Goal: Task Accomplishment & Management: Use online tool/utility

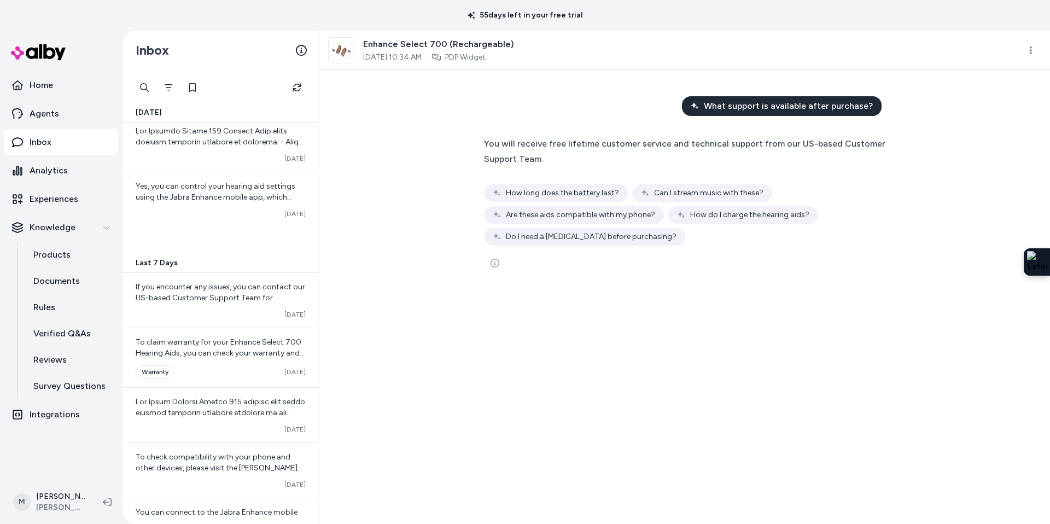
scroll to position [1655, 0]
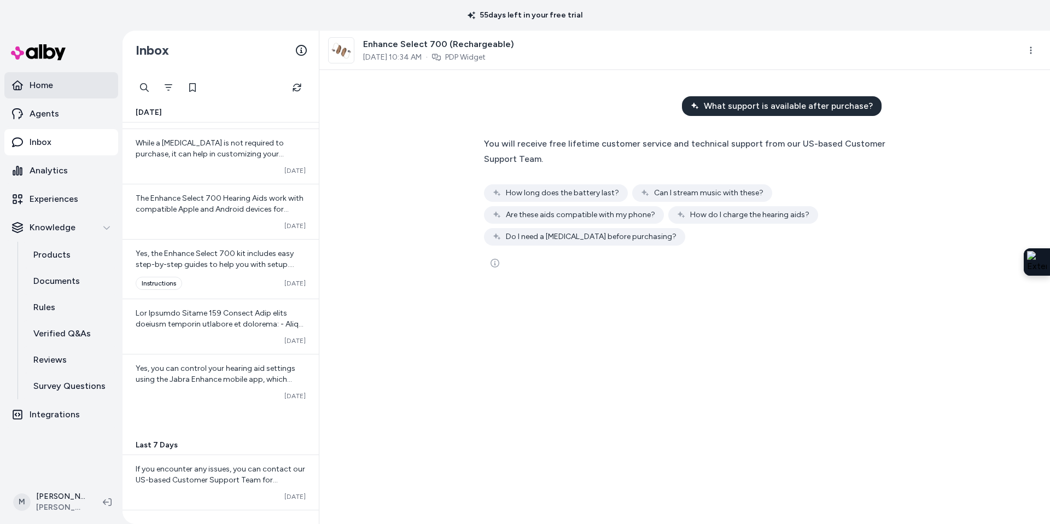
click at [61, 87] on link "Home" at bounding box center [61, 85] width 114 height 26
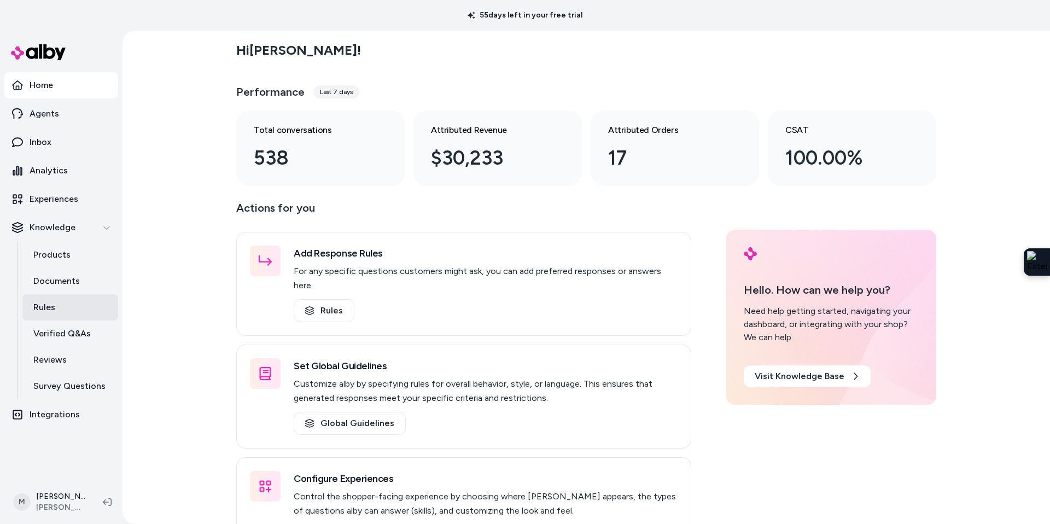
click at [68, 297] on link "Rules" at bounding box center [70, 307] width 96 height 26
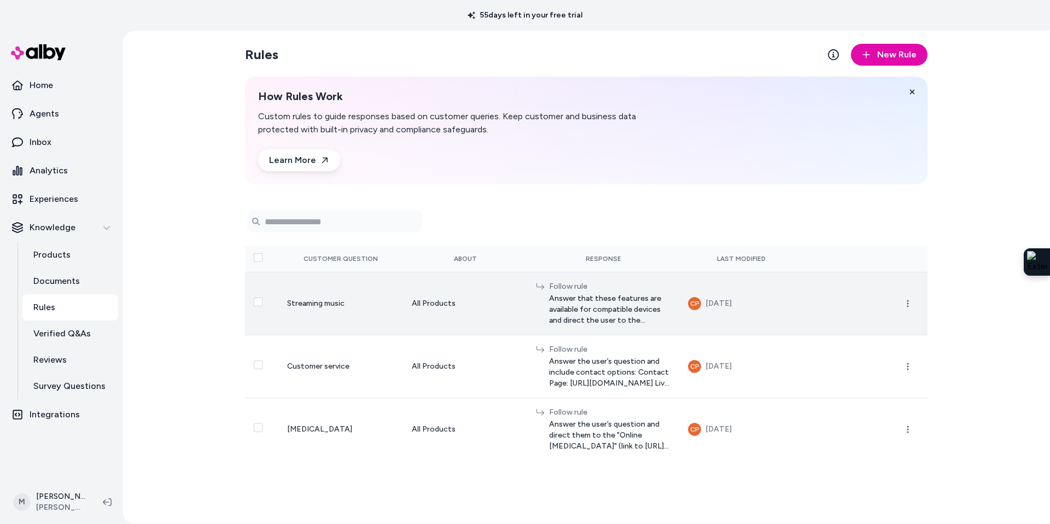
click at [583, 305] on span "Answer that these features are available for compatible devices and direct the …" at bounding box center [609, 309] width 121 height 33
click at [907, 306] on icon "button" at bounding box center [907, 303] width 9 height 9
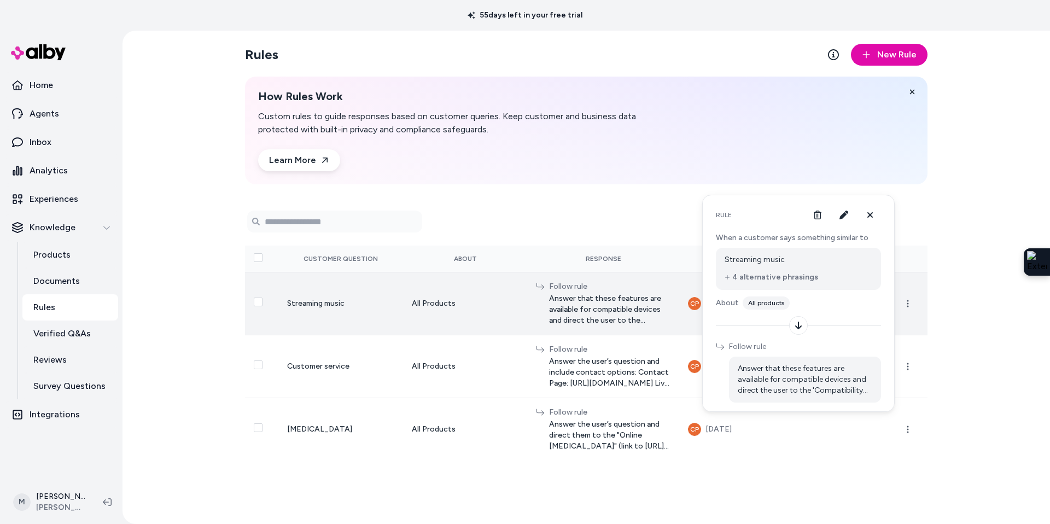
click at [623, 293] on span "Answer that these features are available for compatible devices and direct the …" at bounding box center [609, 309] width 121 height 33
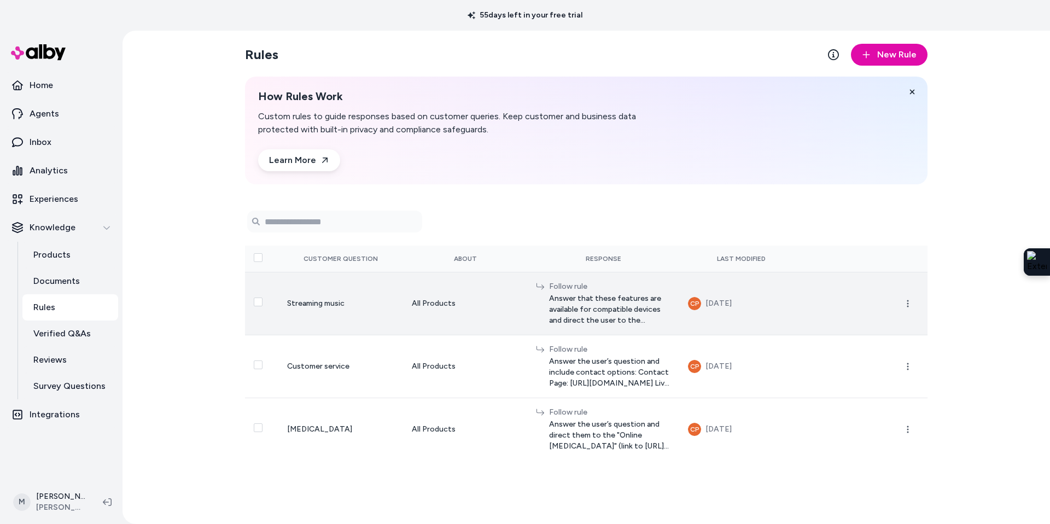
click at [582, 305] on span "Answer that these features are available for compatible devices and direct the …" at bounding box center [609, 309] width 121 height 33
click at [347, 306] on td "Streaming music" at bounding box center [340, 303] width 125 height 63
click at [302, 311] on td "Streaming music" at bounding box center [340, 303] width 125 height 63
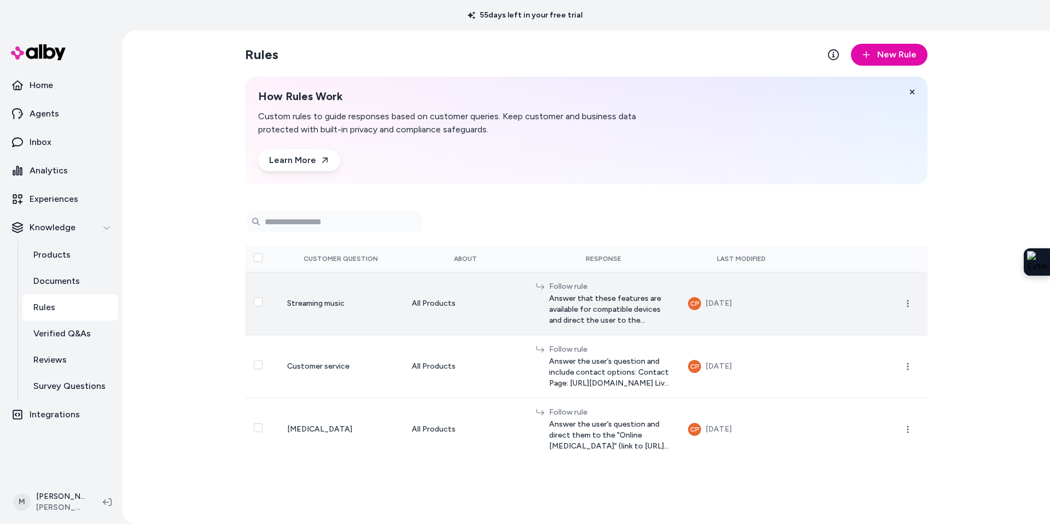
click at [302, 311] on td "Streaming music" at bounding box center [340, 303] width 125 height 63
click at [255, 301] on button "Select row" at bounding box center [258, 301] width 9 height 9
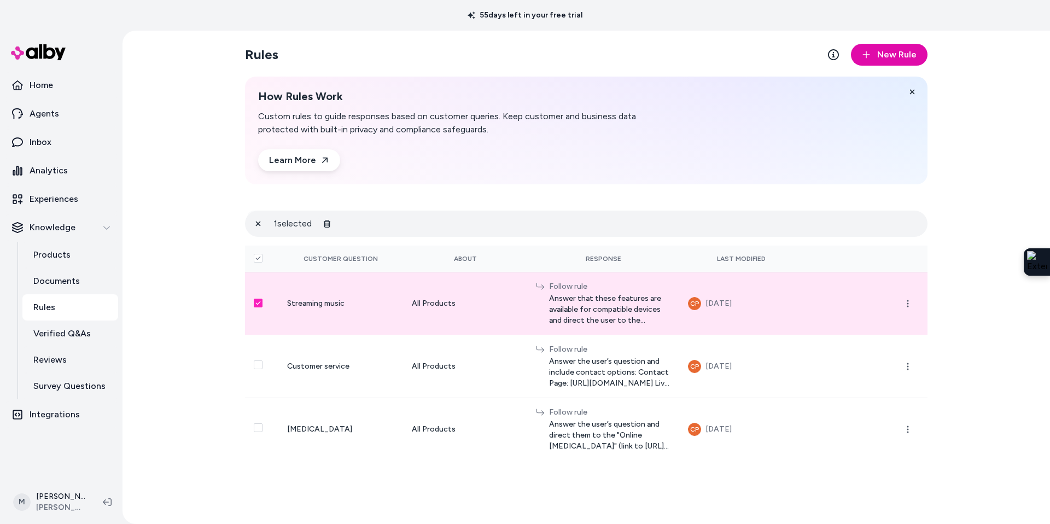
click at [261, 303] on button "Select row" at bounding box center [258, 303] width 9 height 9
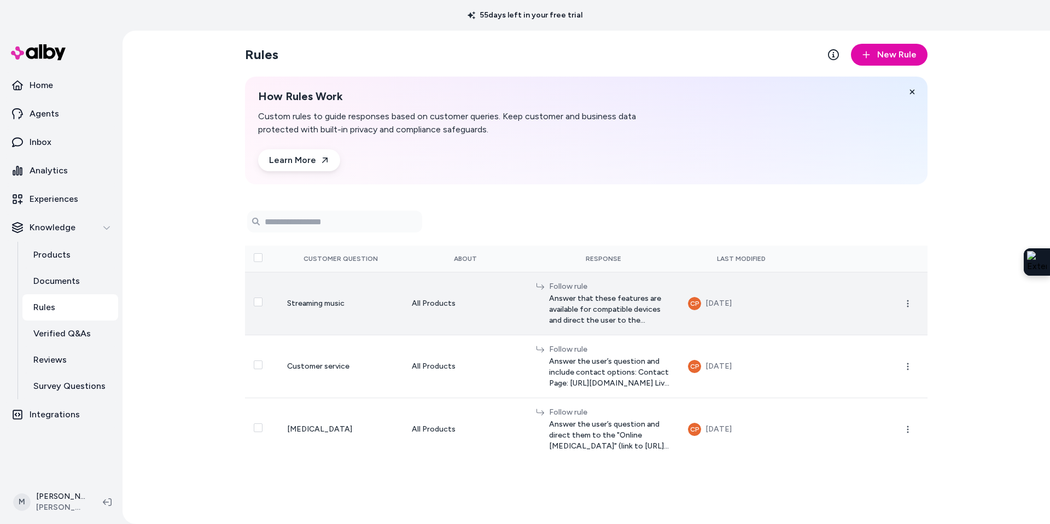
click at [594, 300] on span "Answer that these features are available for compatible devices and direct the …" at bounding box center [609, 309] width 121 height 33
click at [591, 320] on span "Answer that these features are available for compatible devices and direct the …" at bounding box center [609, 309] width 121 height 33
click at [549, 301] on span "Answer that these features are available for compatible devices and direct the …" at bounding box center [609, 309] width 121 height 33
drag, startPoint x: 509, startPoint y: 301, endPoint x: 509, endPoint y: 295, distance: 6.6
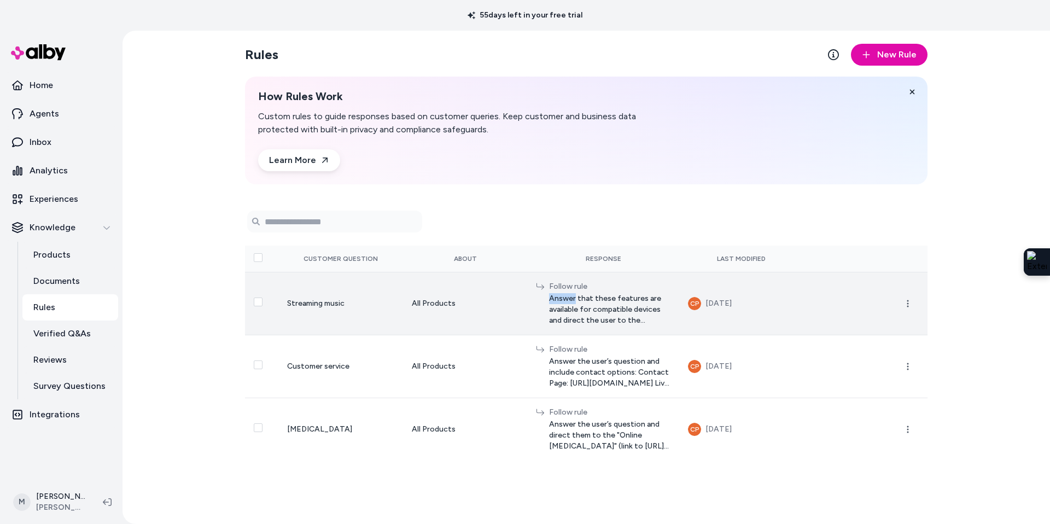
click at [549, 295] on span "Answer that these features are available for compatible devices and direct the …" at bounding box center [609, 309] width 121 height 33
click at [906, 301] on icon "button" at bounding box center [907, 303] width 9 height 9
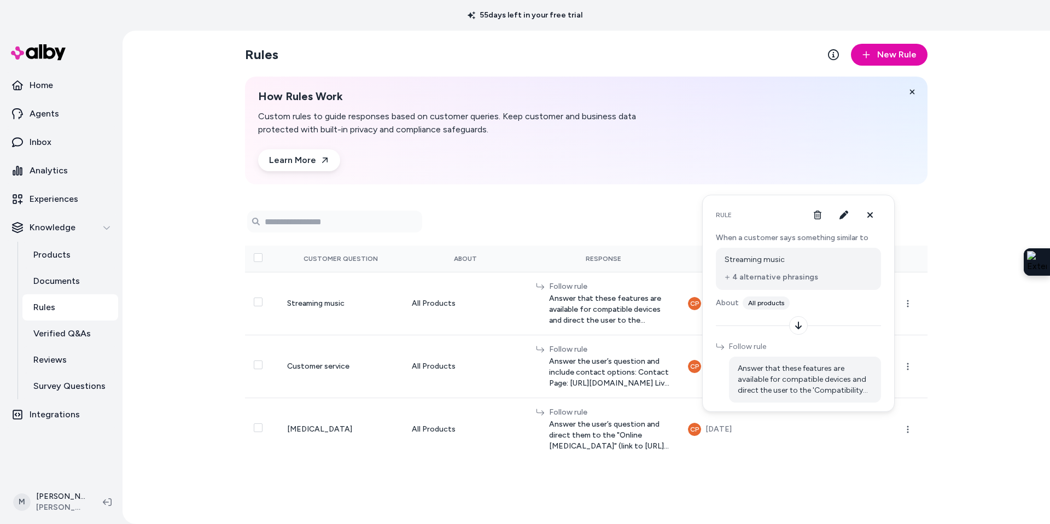
click at [763, 276] on button "4 alternative phrasings" at bounding box center [772, 277] width 94 height 11
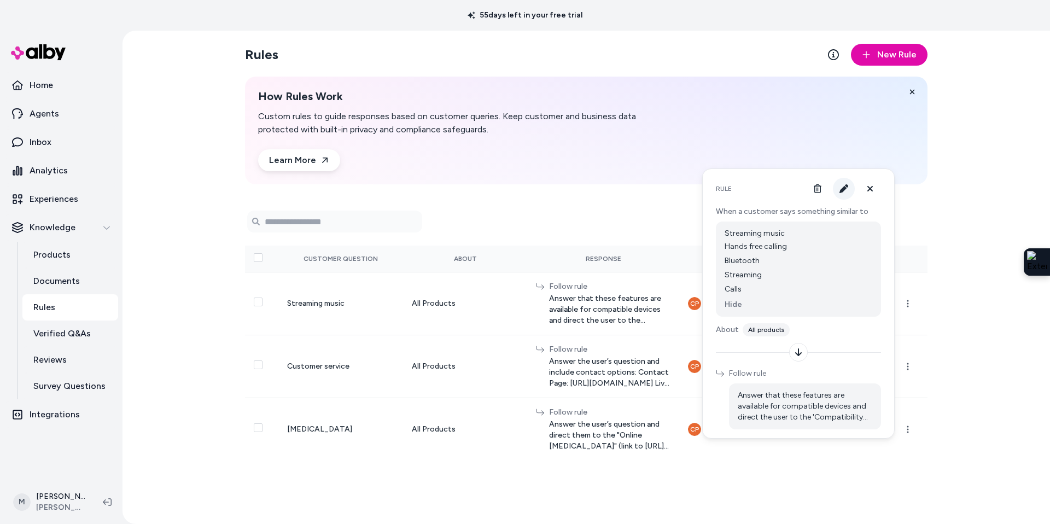
click at [843, 184] on icon "button" at bounding box center [843, 188] width 9 height 9
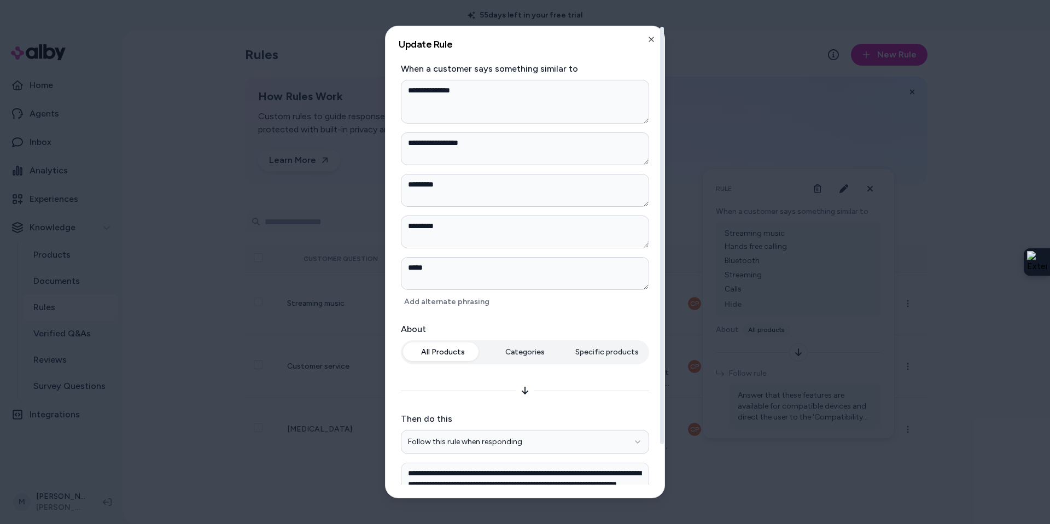
scroll to position [57, 0]
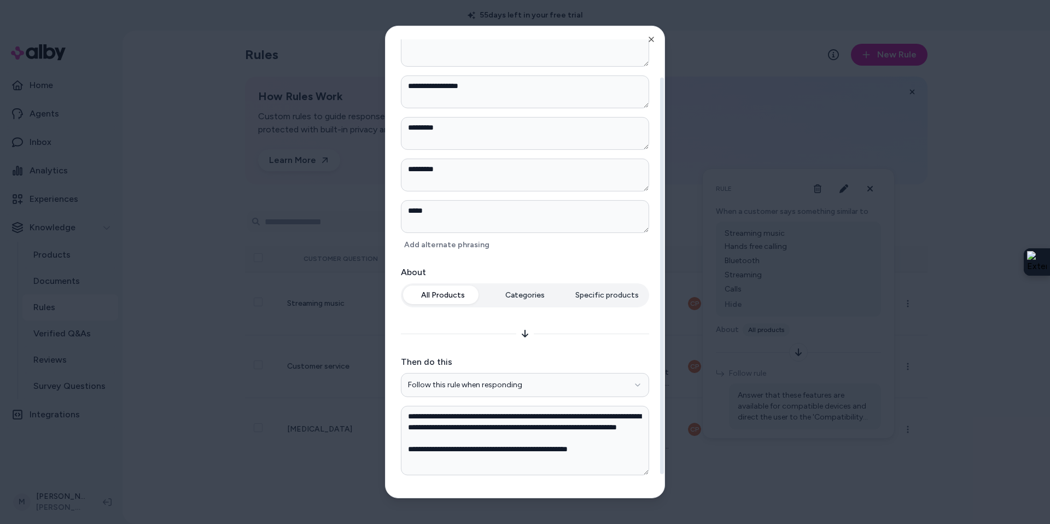
drag, startPoint x: 646, startPoint y: 446, endPoint x: 647, endPoint y: 472, distance: 25.7
click at [647, 472] on textarea "**********" at bounding box center [525, 439] width 248 height 69
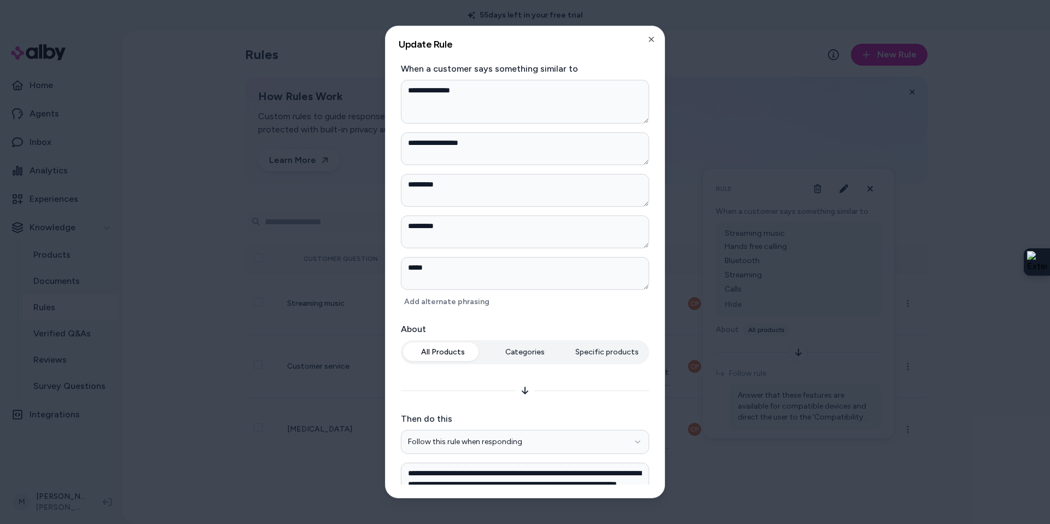
scroll to position [83, 0]
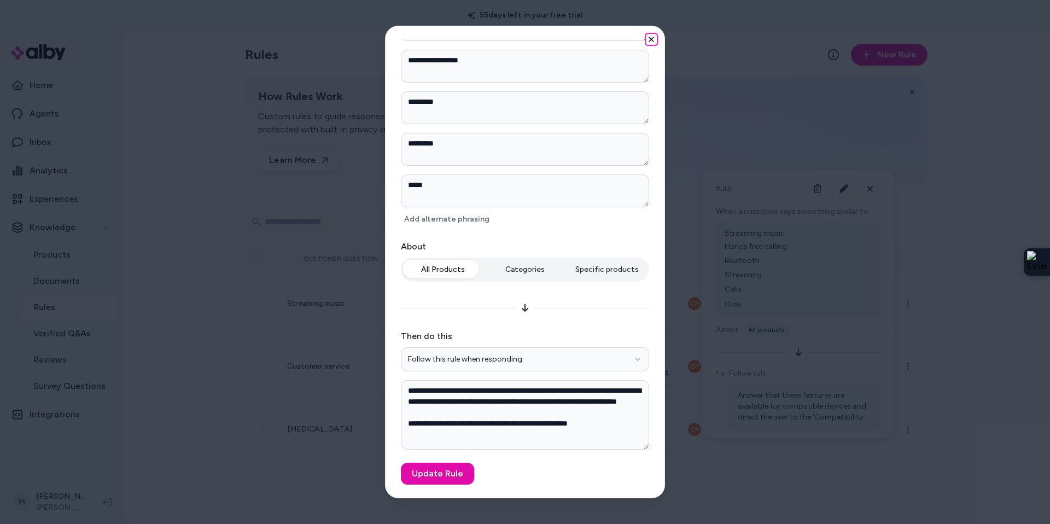
click at [647, 41] on icon "button" at bounding box center [651, 39] width 9 height 9
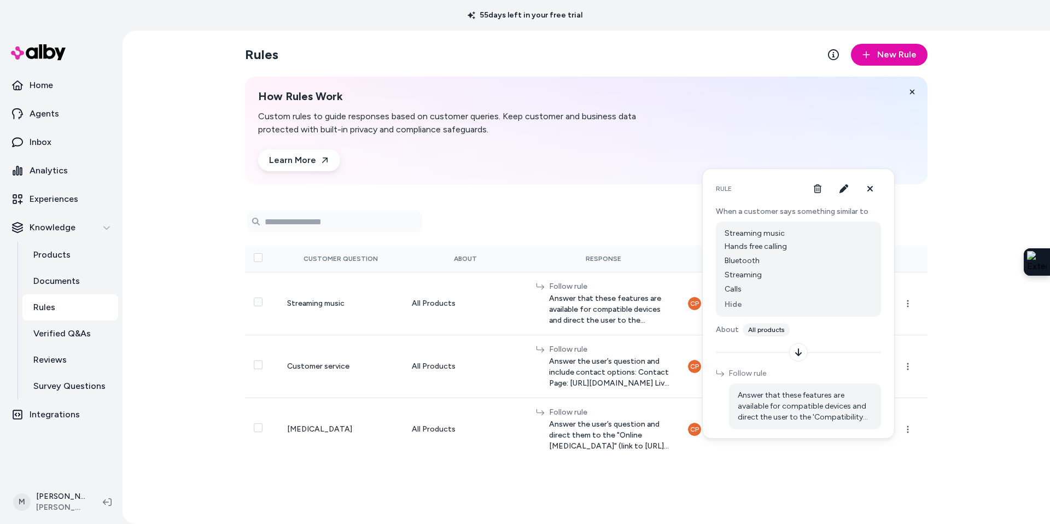
click at [634, 207] on div "0 selected Search Products Customer Question About Response Last Modified Strea…" at bounding box center [586, 331] width 682 height 259
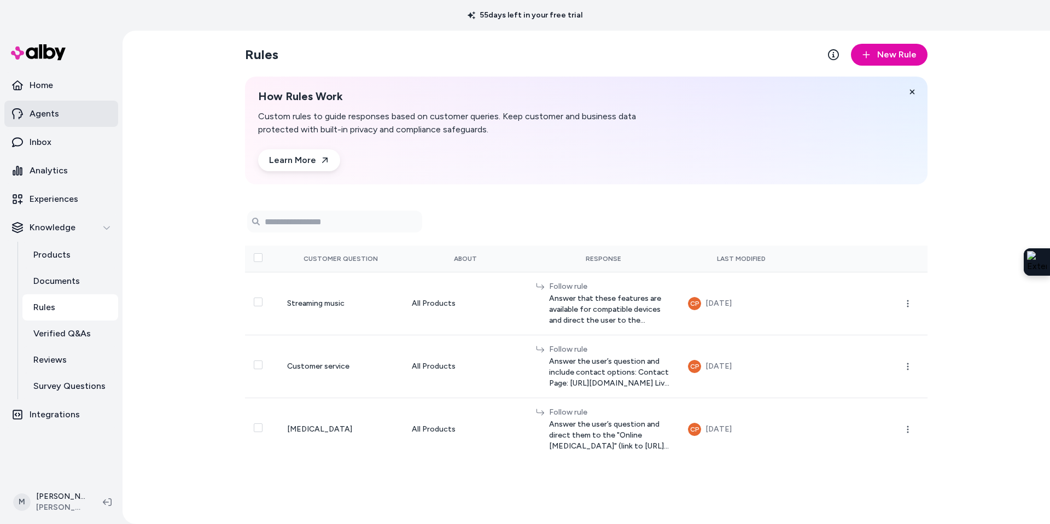
click at [61, 112] on link "Agents" at bounding box center [61, 114] width 114 height 26
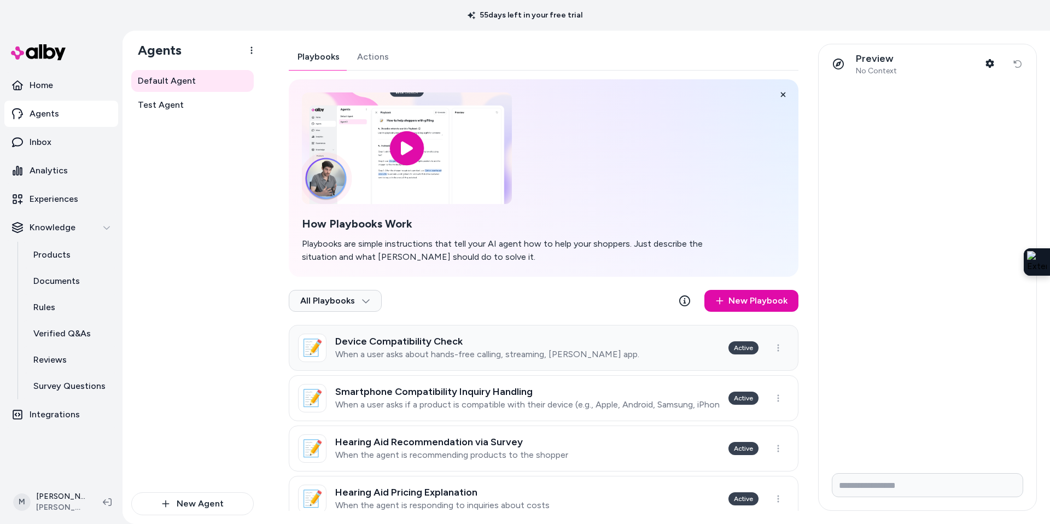
click at [408, 350] on p "When a user asks about hands-free calling, streaming, [PERSON_NAME] app." at bounding box center [487, 354] width 304 height 11
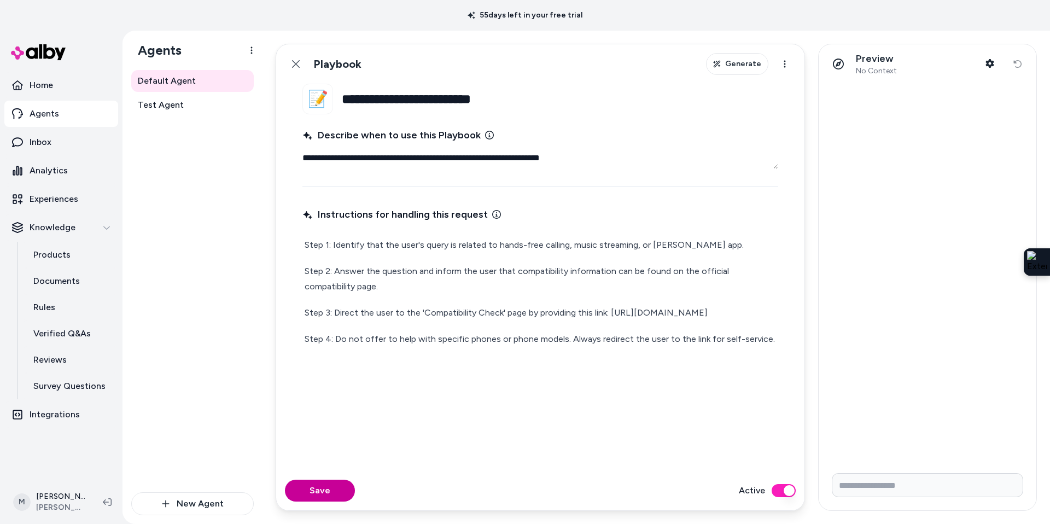
click at [329, 490] on button "Save" at bounding box center [320, 491] width 70 height 22
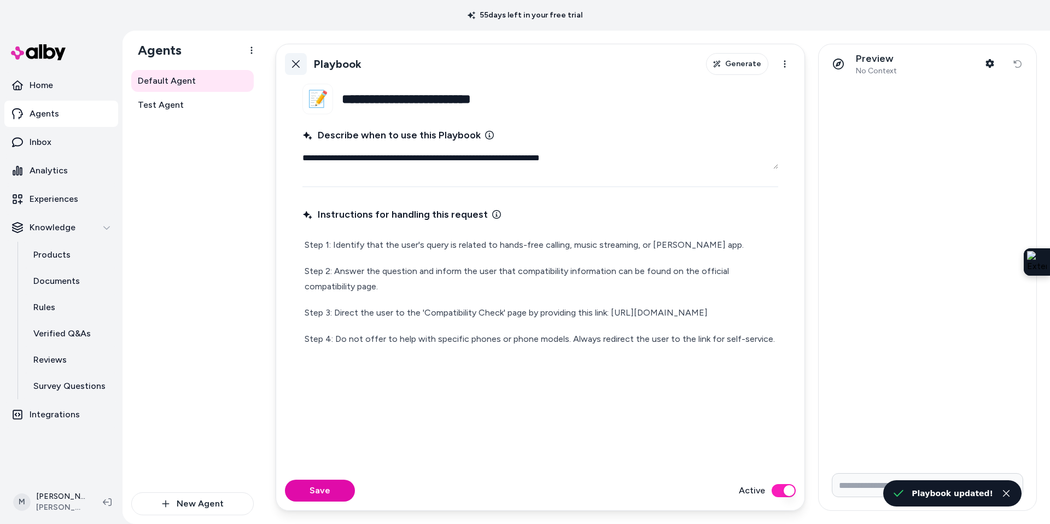
click at [301, 64] on button "Back" at bounding box center [296, 64] width 22 height 22
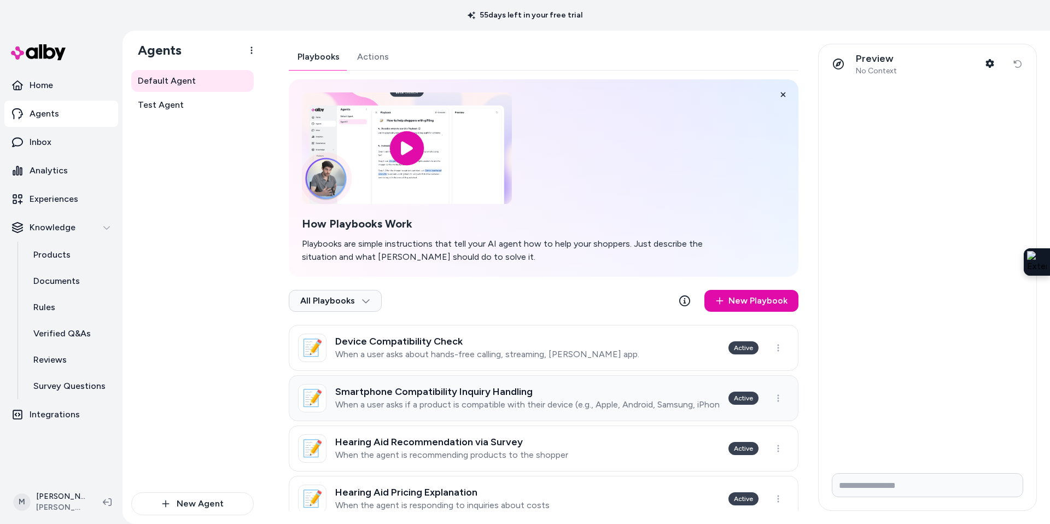
click at [432, 389] on h3 "Smartphone Compatibility Inquiry Handling" at bounding box center [527, 391] width 384 height 11
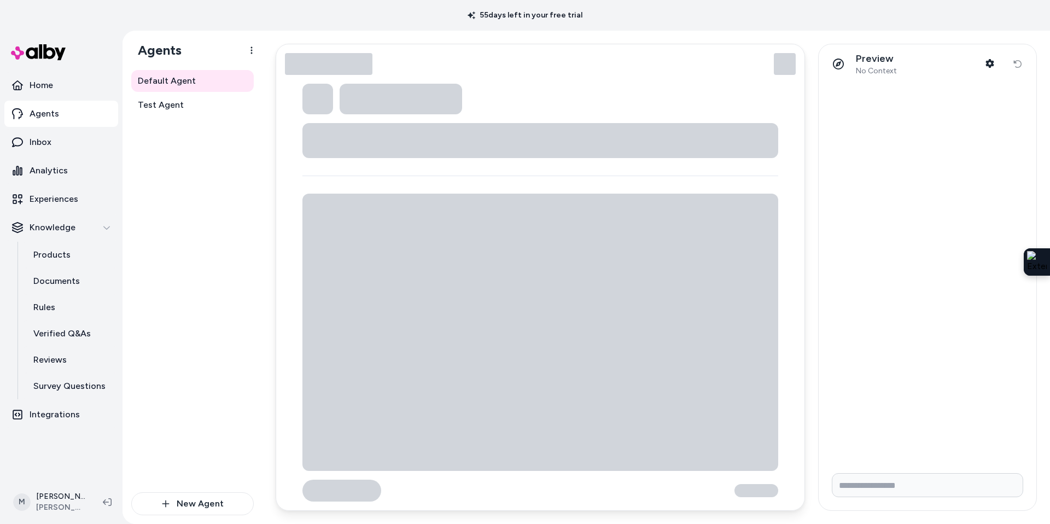
type textarea "*"
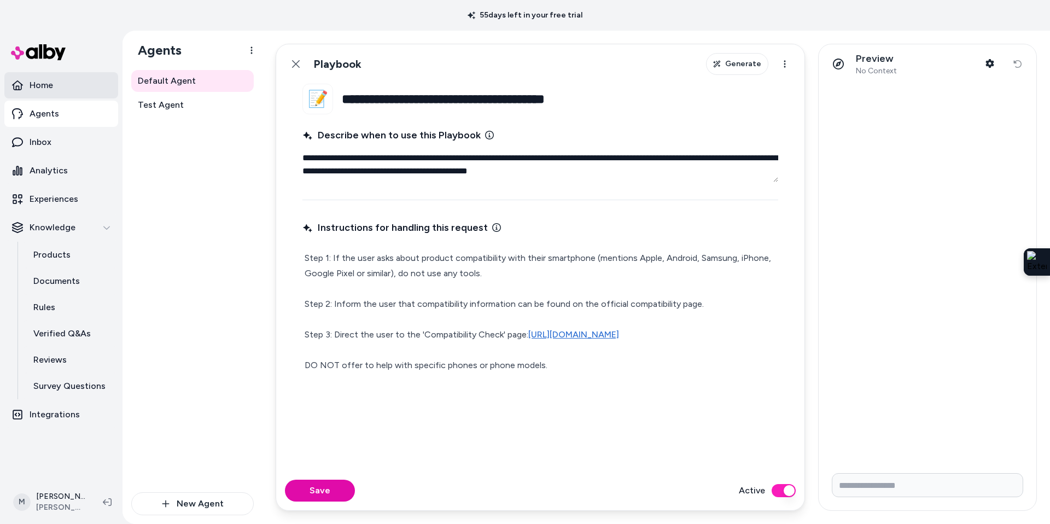
click at [45, 86] on p "Home" at bounding box center [42, 85] width 24 height 13
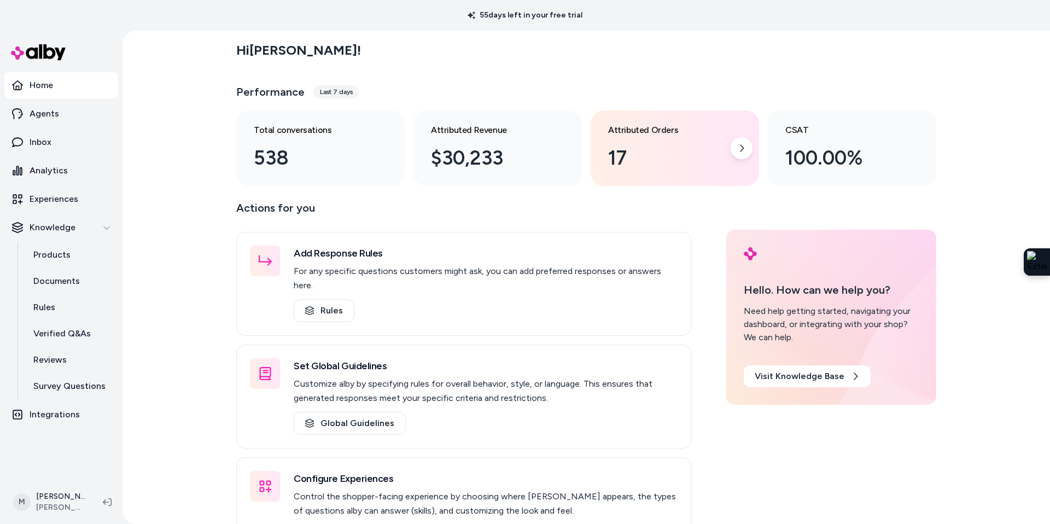
click at [652, 146] on div "17" at bounding box center [666, 158] width 116 height 30
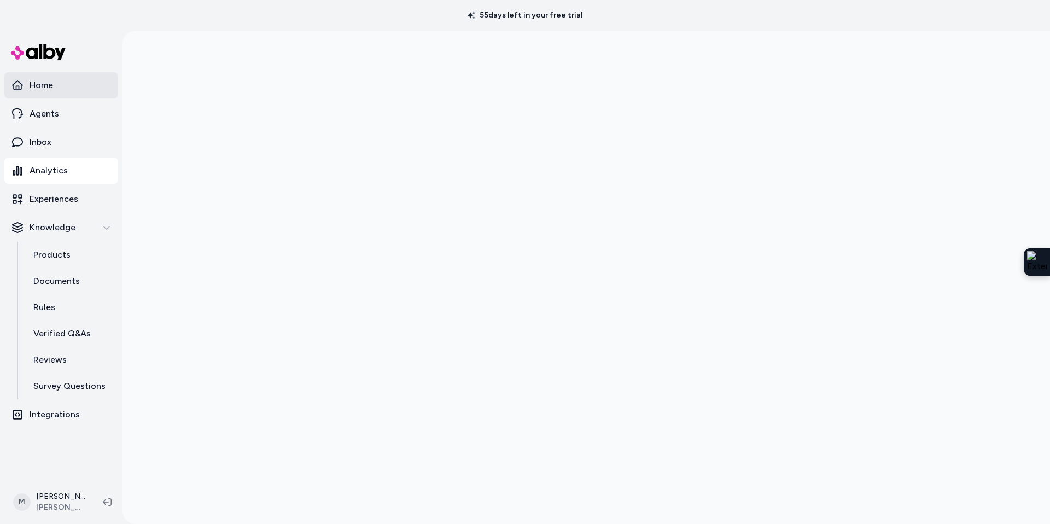
click at [41, 83] on p "Home" at bounding box center [42, 85] width 24 height 13
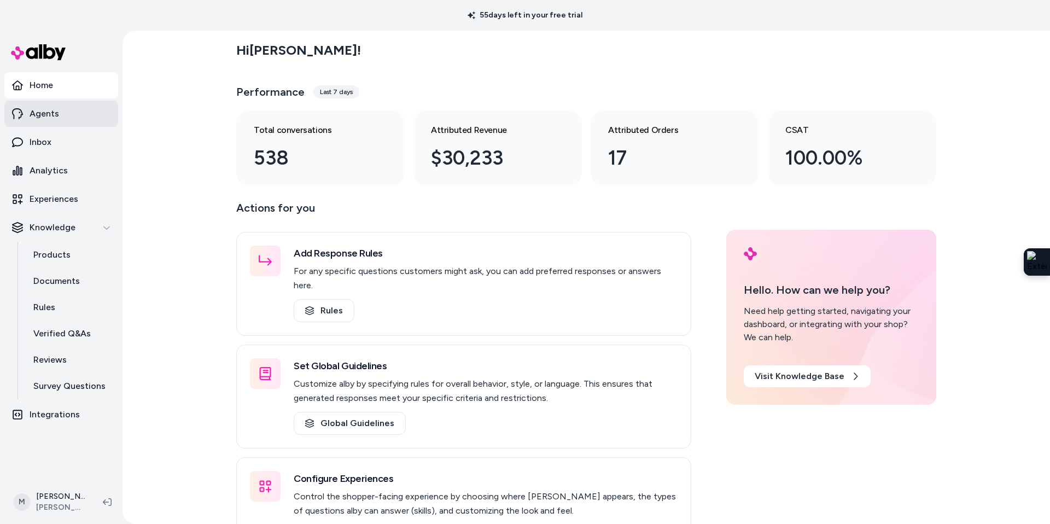
click at [61, 120] on link "Agents" at bounding box center [61, 114] width 114 height 26
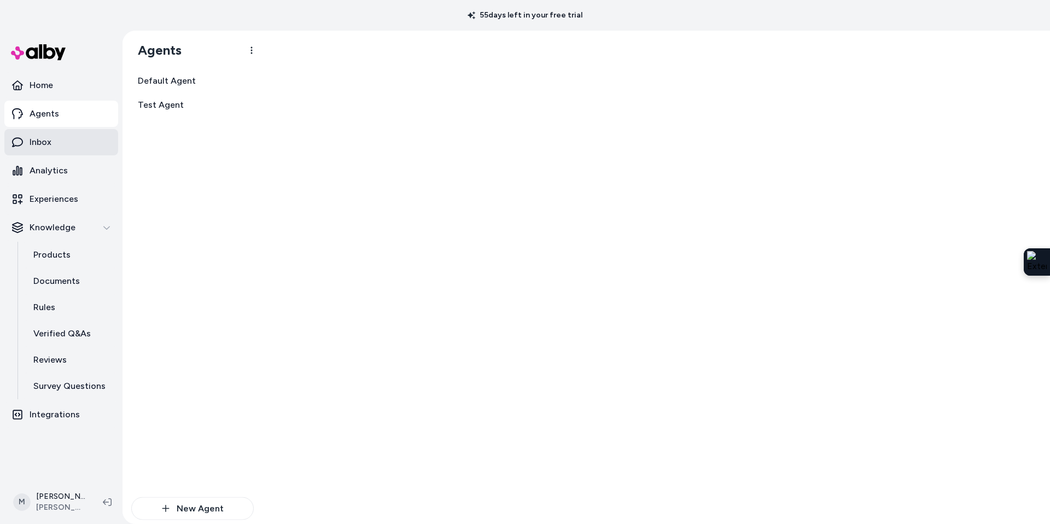
click at [56, 147] on link "Inbox" at bounding box center [61, 142] width 114 height 26
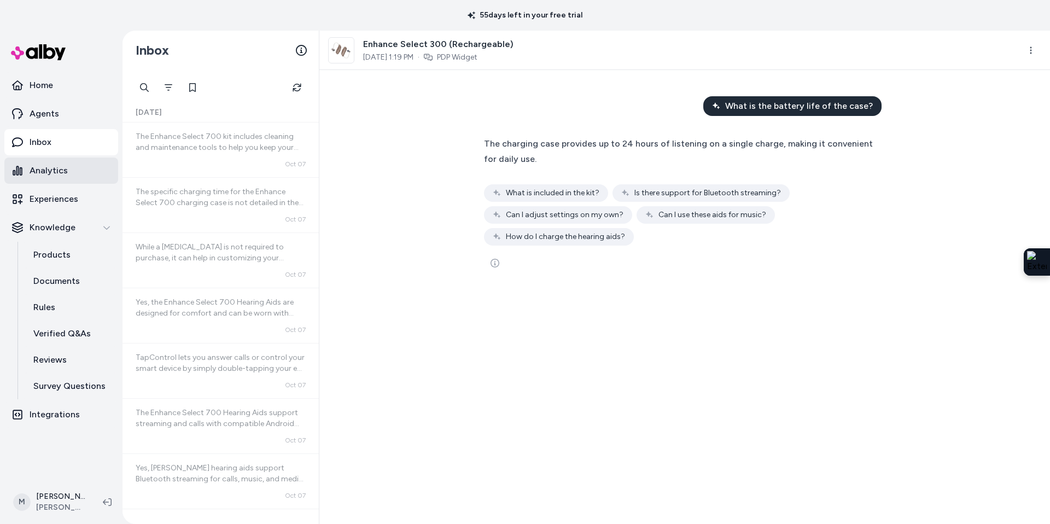
click at [56, 178] on link "Analytics" at bounding box center [61, 170] width 114 height 26
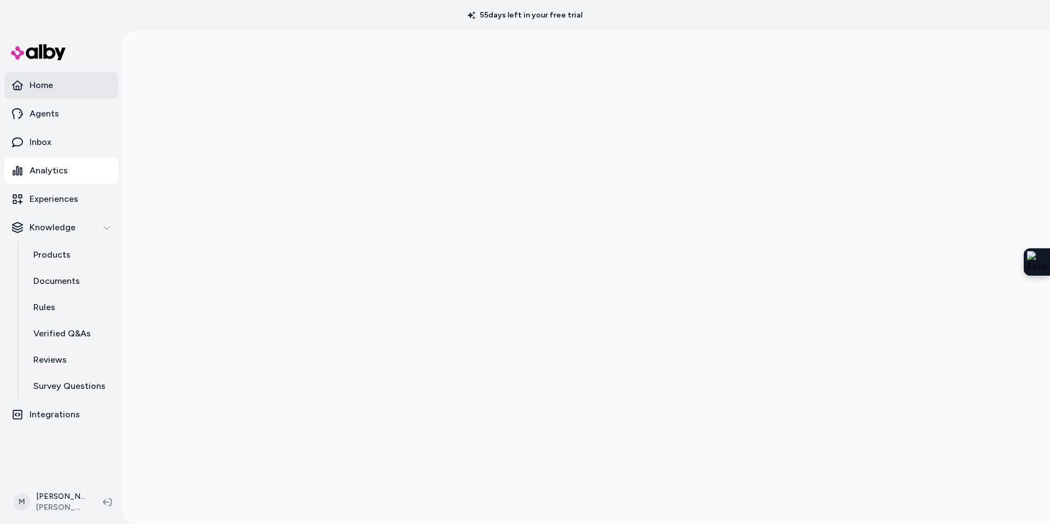
click at [14, 94] on link "Home" at bounding box center [61, 85] width 114 height 26
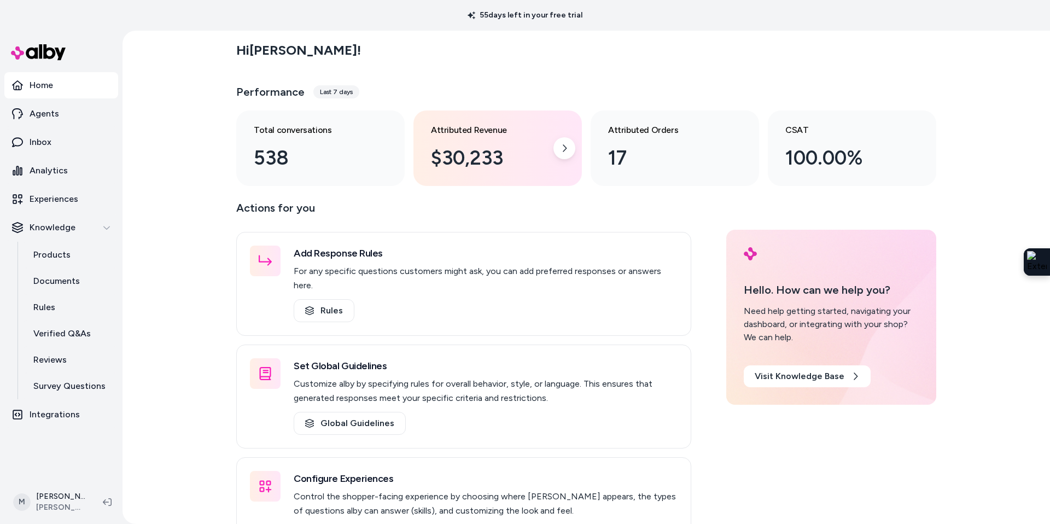
click at [514, 142] on div "Attributed Revenue $30,233" at bounding box center [489, 148] width 116 height 49
